Goal: Task Accomplishment & Management: Use online tool/utility

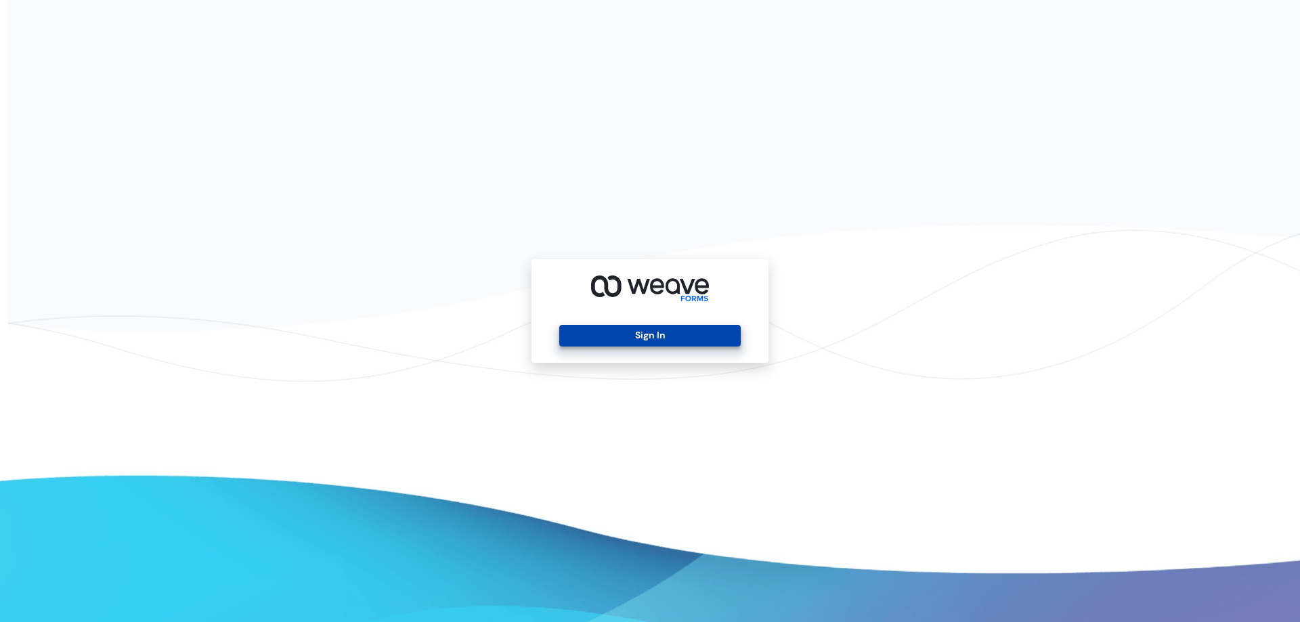
click at [671, 338] on button "Sign In" at bounding box center [649, 336] width 181 height 22
